Goal: Check status: Check status

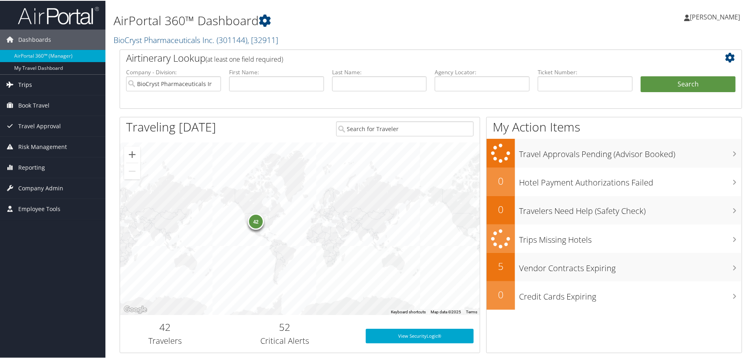
click at [38, 81] on link "Trips" at bounding box center [52, 84] width 105 height 20
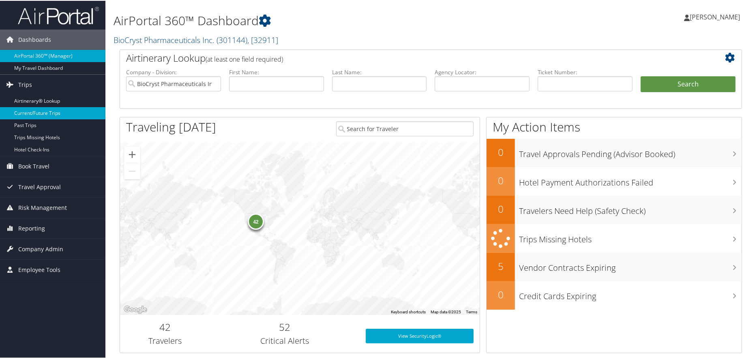
click at [38, 109] on link "Current/Future Trips" at bounding box center [52, 112] width 105 height 12
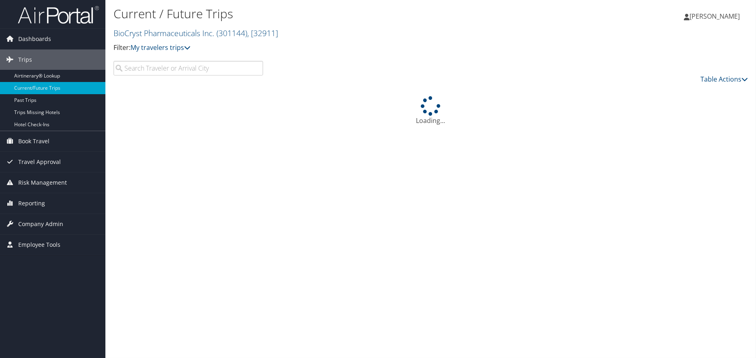
click at [177, 74] on input "search" at bounding box center [189, 68] width 150 height 15
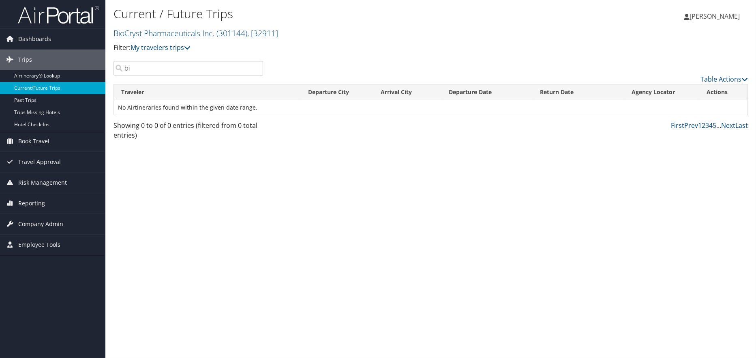
type input "b"
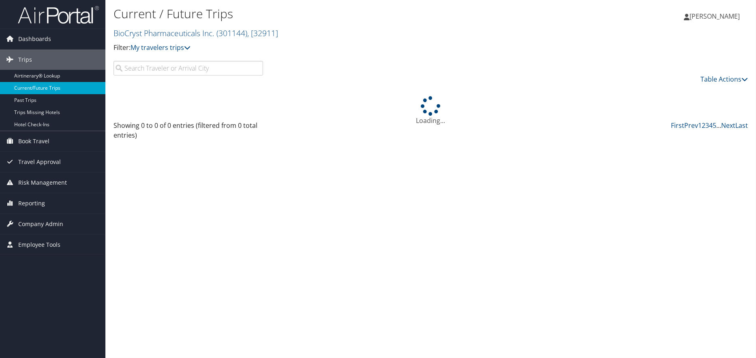
click at [56, 86] on link "Current/Future Trips" at bounding box center [52, 88] width 105 height 12
